Goal: Transaction & Acquisition: Purchase product/service

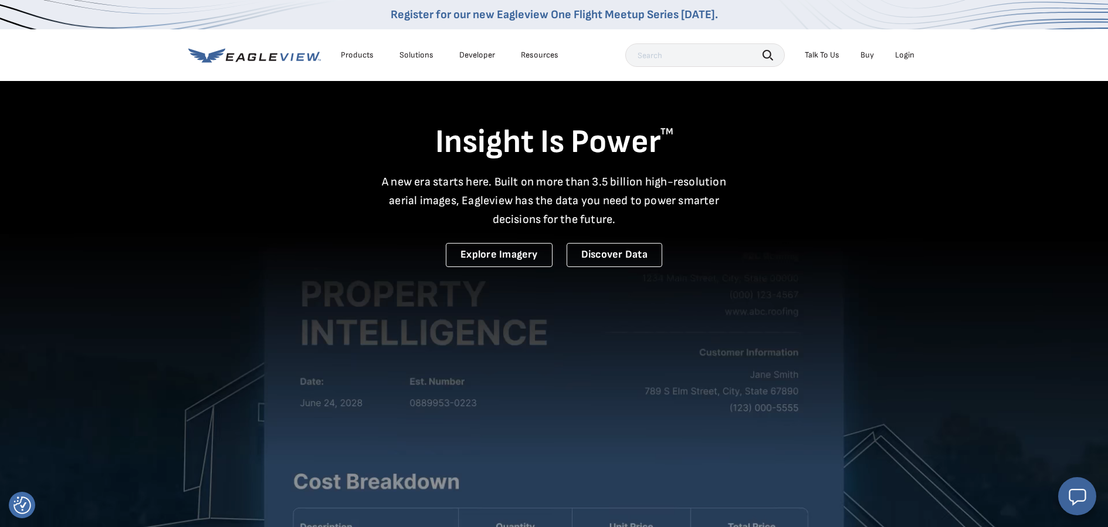
click at [905, 53] on div "Login" at bounding box center [904, 55] width 19 height 11
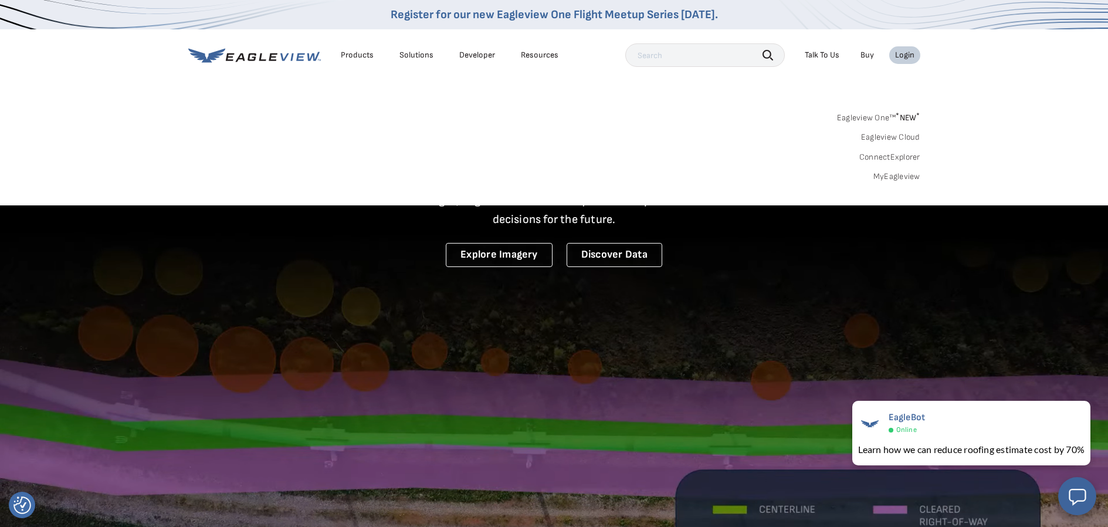
click at [895, 175] on link "MyEagleview" at bounding box center [896, 176] width 47 height 11
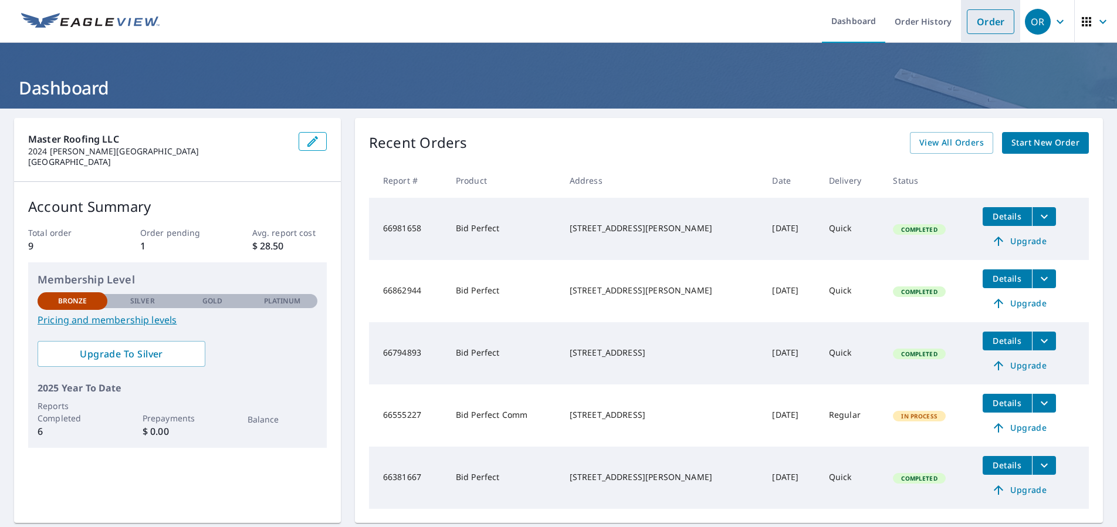
click at [978, 19] on link "Order" at bounding box center [991, 21] width 48 height 25
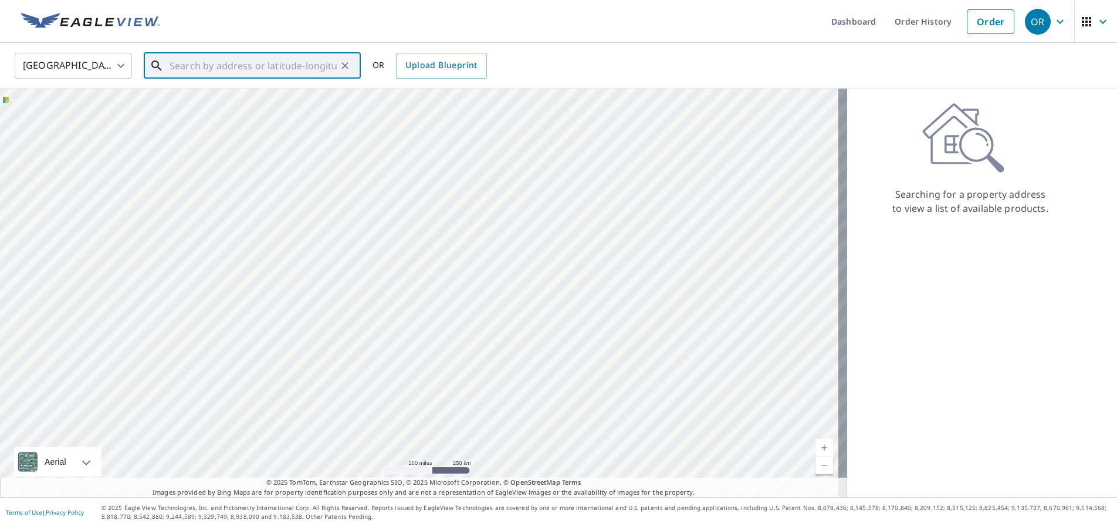
click at [247, 66] on input "text" at bounding box center [253, 65] width 167 height 33
click at [238, 99] on span "[STREET_ADDRESS]" at bounding box center [259, 100] width 184 height 14
type input "[STREET_ADDRESS][PERSON_NAME]"
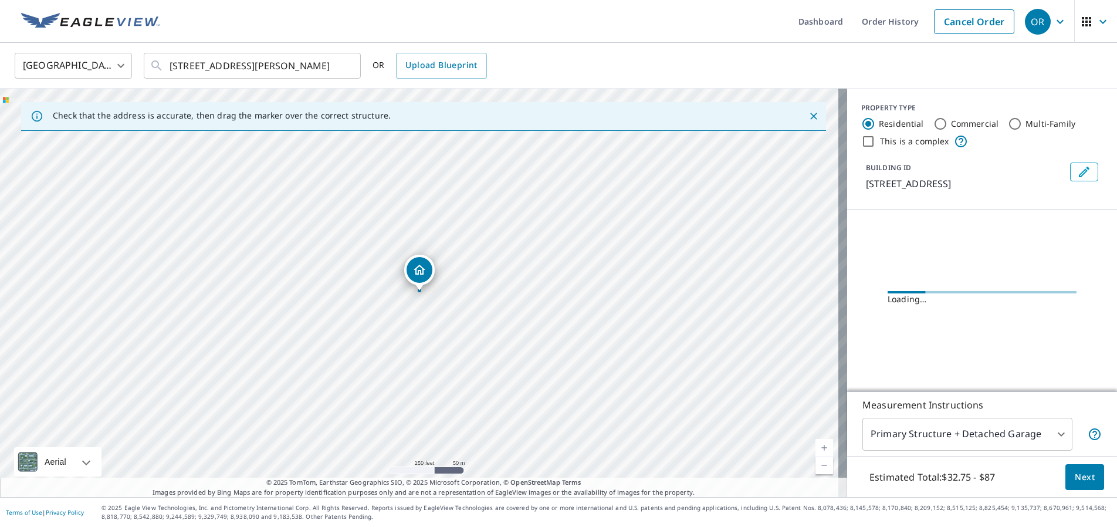
click at [417, 278] on div "Dropped pin, building 1, Residential property, 8691 Pebblebrook Dr Frisco, TX 7…" at bounding box center [419, 270] width 26 height 26
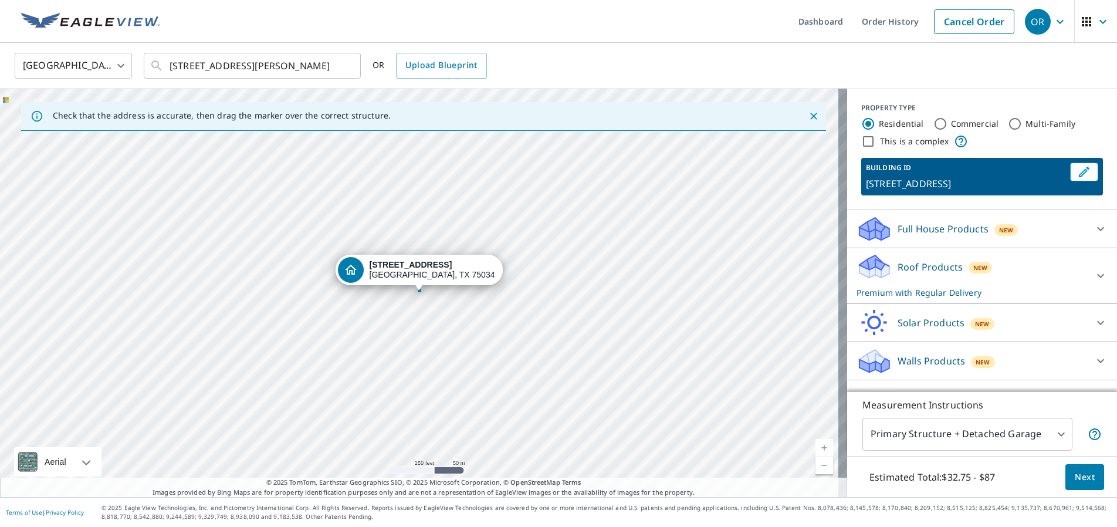
click at [901, 264] on p "Roof Products" at bounding box center [929, 267] width 65 height 14
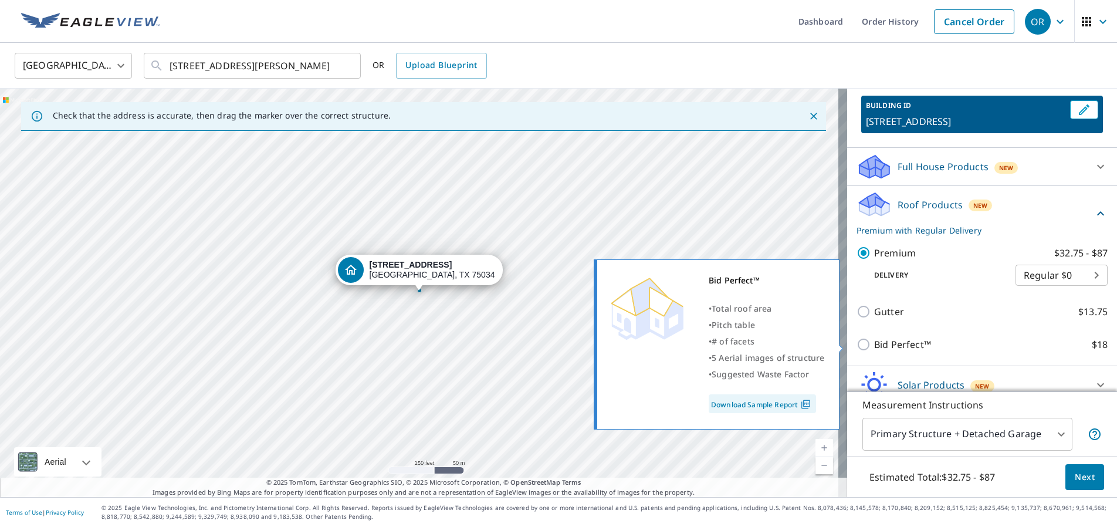
scroll to position [65, 0]
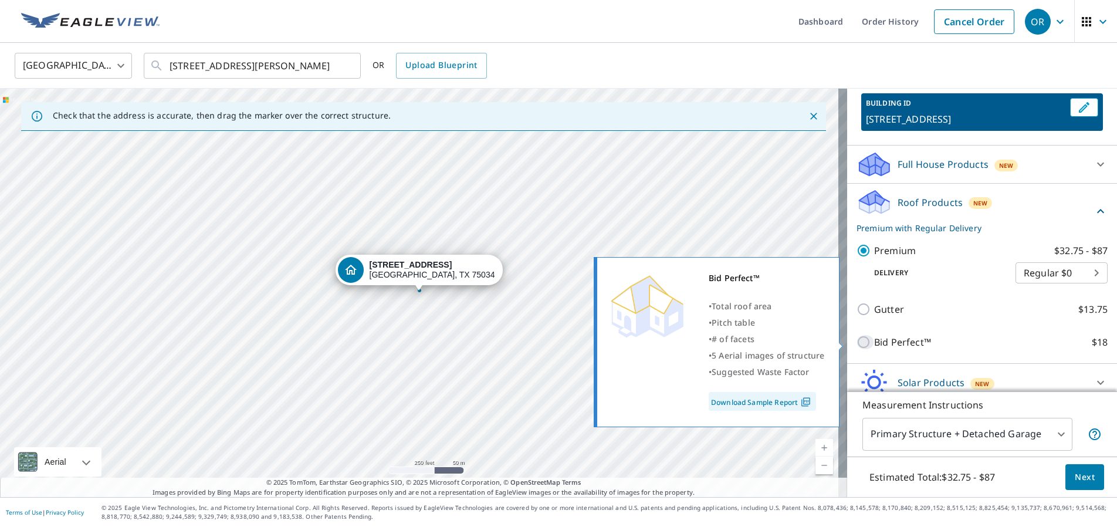
click at [856, 343] on input "Bid Perfect™ $18" at bounding box center [865, 342] width 18 height 14
checkbox input "true"
checkbox input "false"
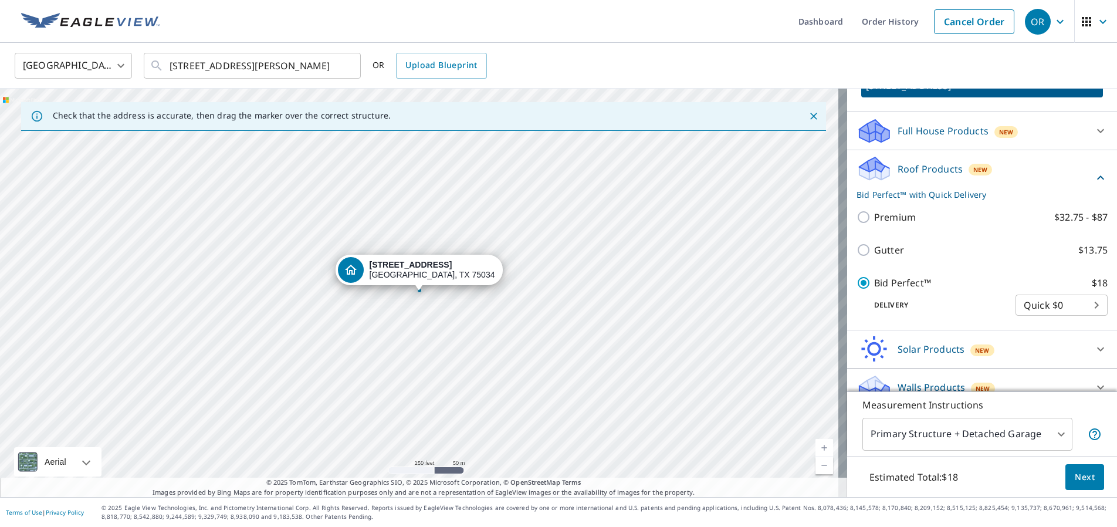
scroll to position [113, 0]
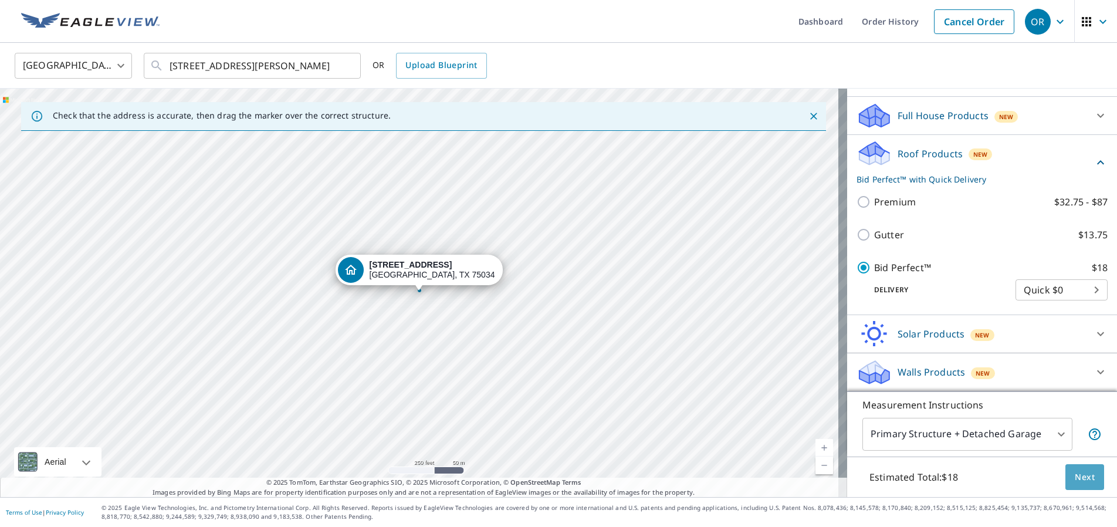
click at [1075, 477] on span "Next" at bounding box center [1085, 477] width 20 height 15
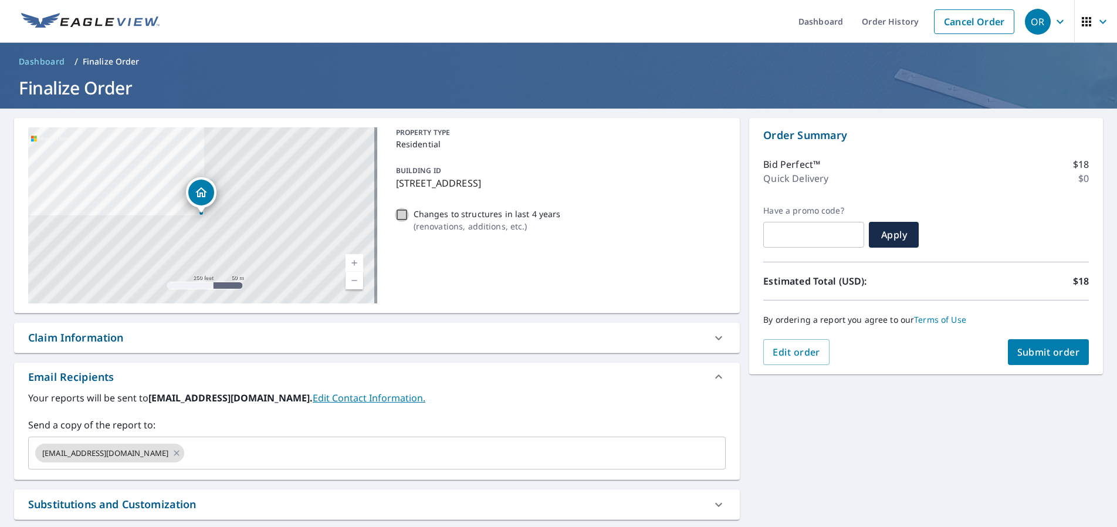
click at [397, 217] on input "Changes to structures in last 4 years ( renovations, additions, etc. )" at bounding box center [402, 215] width 14 height 14
checkbox input "true"
click at [1043, 350] on span "Submit order" at bounding box center [1048, 351] width 63 height 13
checkbox input "true"
